Goal: Check status: Check status

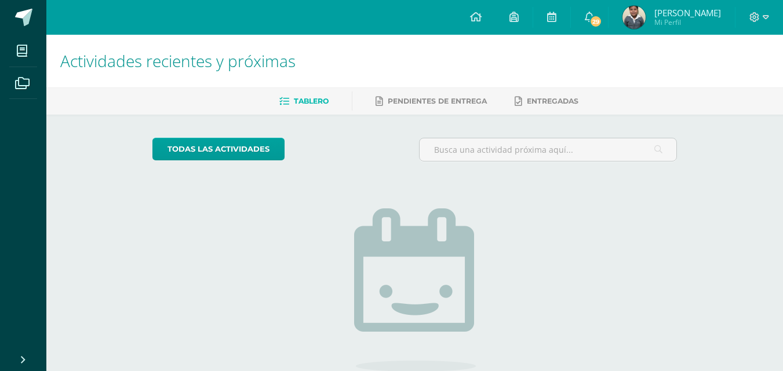
click at [704, 32] on link "Luis Alberto Mi Perfil" at bounding box center [671, 17] width 126 height 35
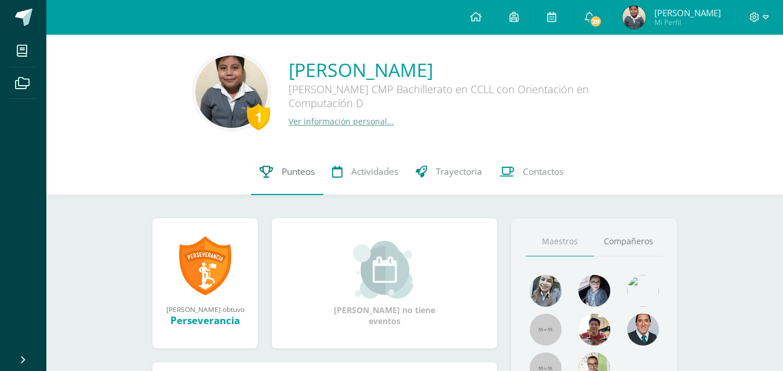
click at [293, 169] on span "Punteos" at bounding box center [298, 172] width 33 height 12
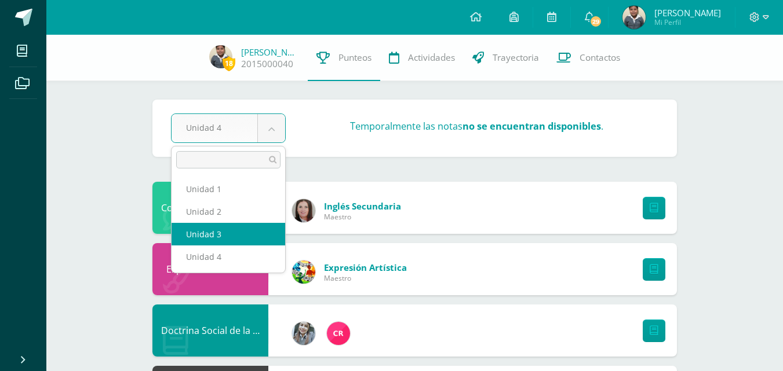
select select "Unidad 3"
